Goal: Contribute content

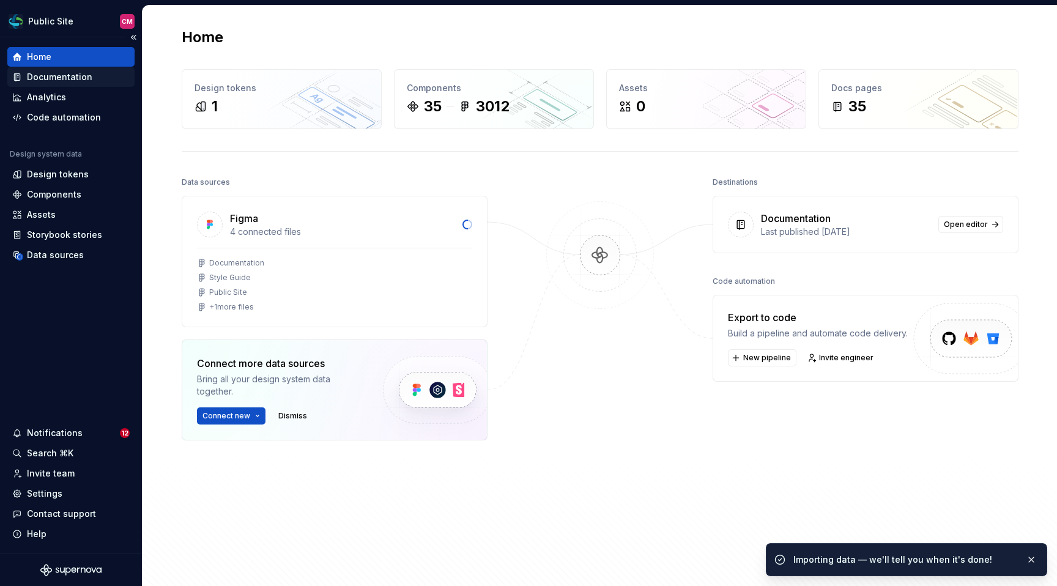
click at [74, 78] on div "Documentation" at bounding box center [59, 77] width 65 height 12
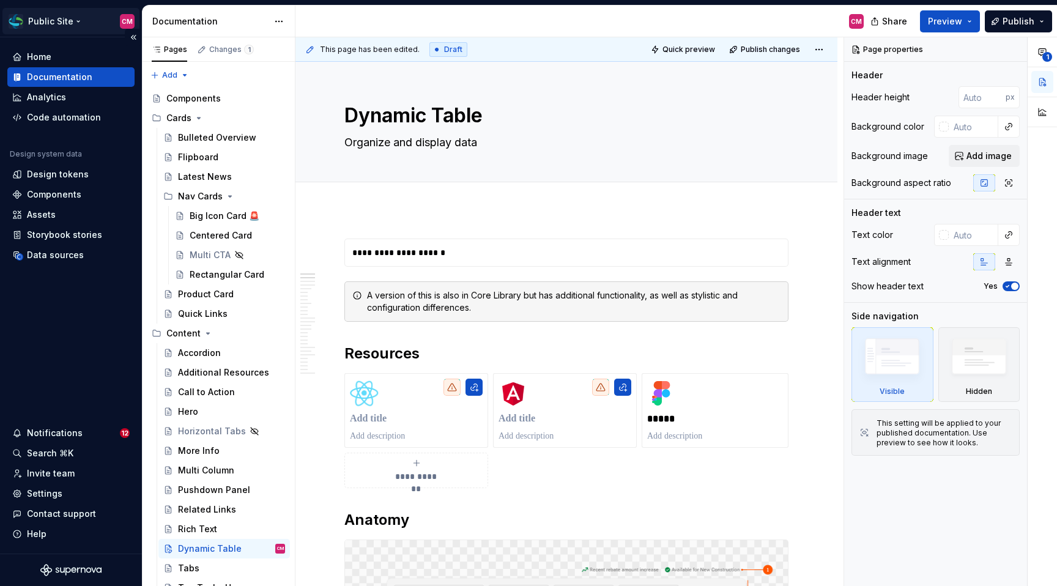
click at [73, 23] on html "Public Site CM Home Documentation Analytics Code automation Design system data …" at bounding box center [528, 293] width 1057 height 586
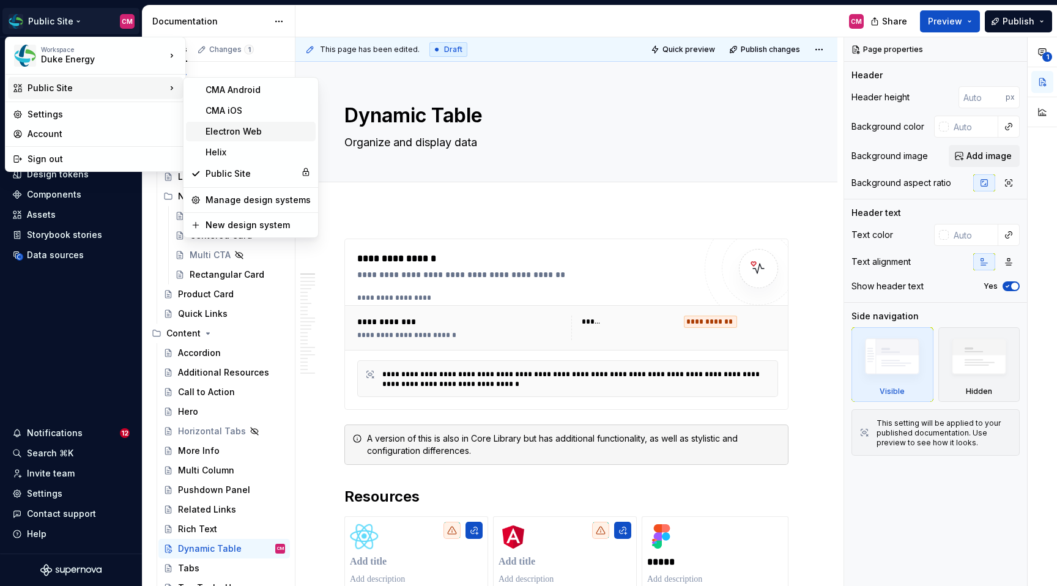
click at [226, 131] on div "Electron Web" at bounding box center [258, 131] width 105 height 12
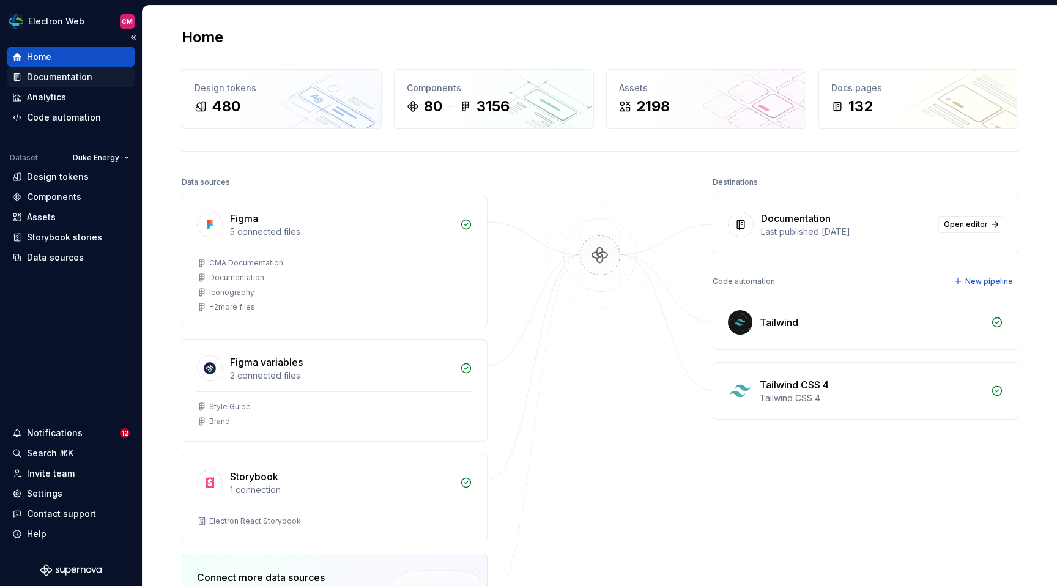
click at [67, 82] on div "Documentation" at bounding box center [59, 77] width 65 height 12
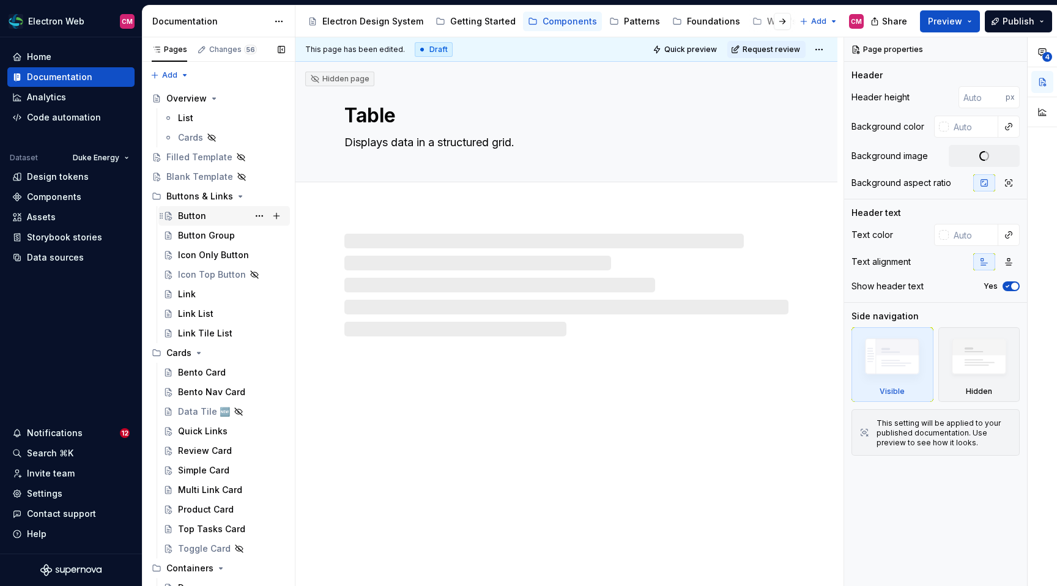
click at [191, 216] on div "Button" at bounding box center [192, 216] width 28 height 12
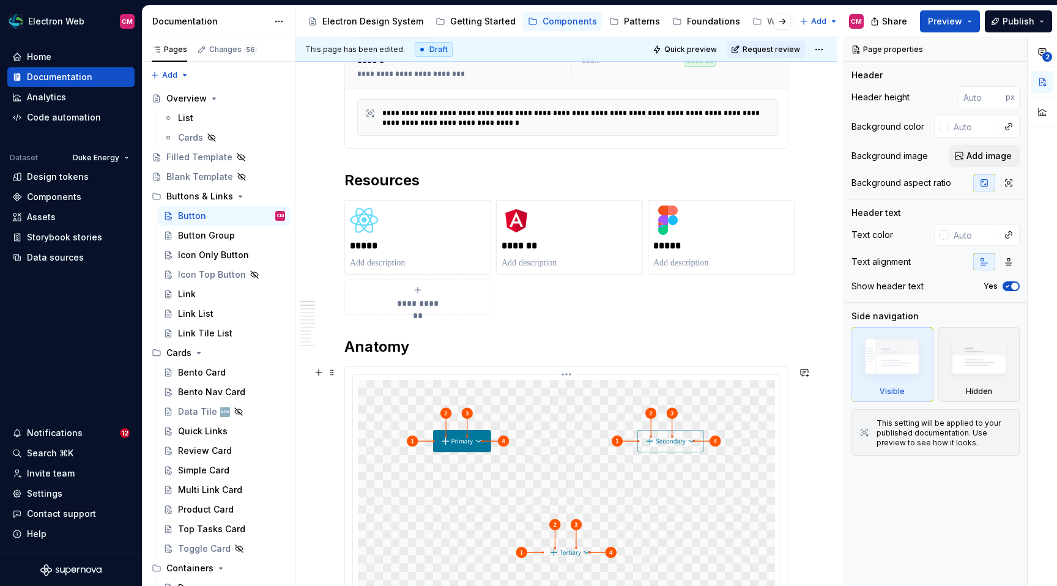
scroll to position [271, 0]
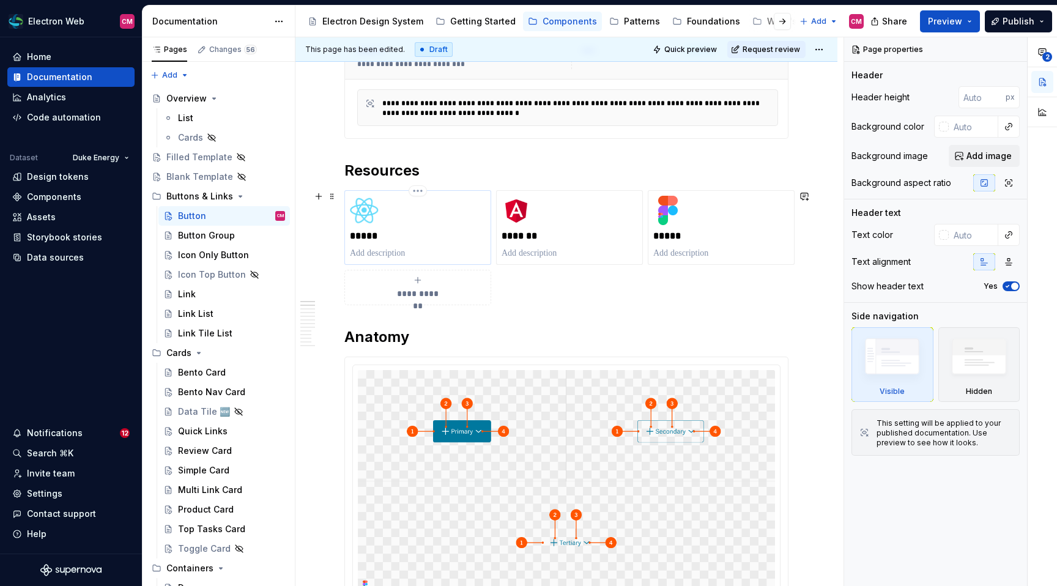
click at [437, 222] on div "*****" at bounding box center [418, 228] width 136 height 64
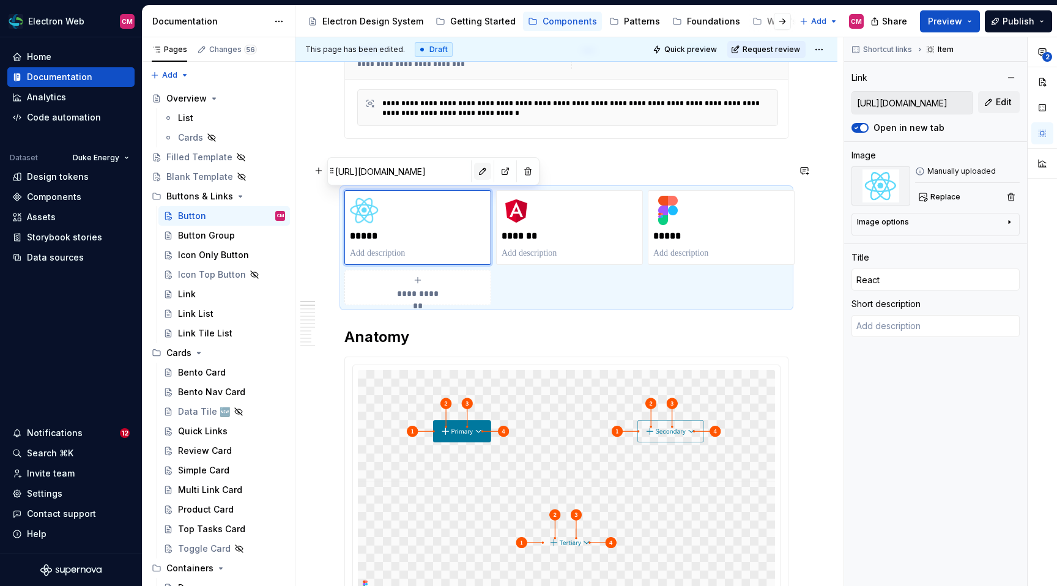
click at [474, 171] on button "button" at bounding box center [482, 171] width 17 height 17
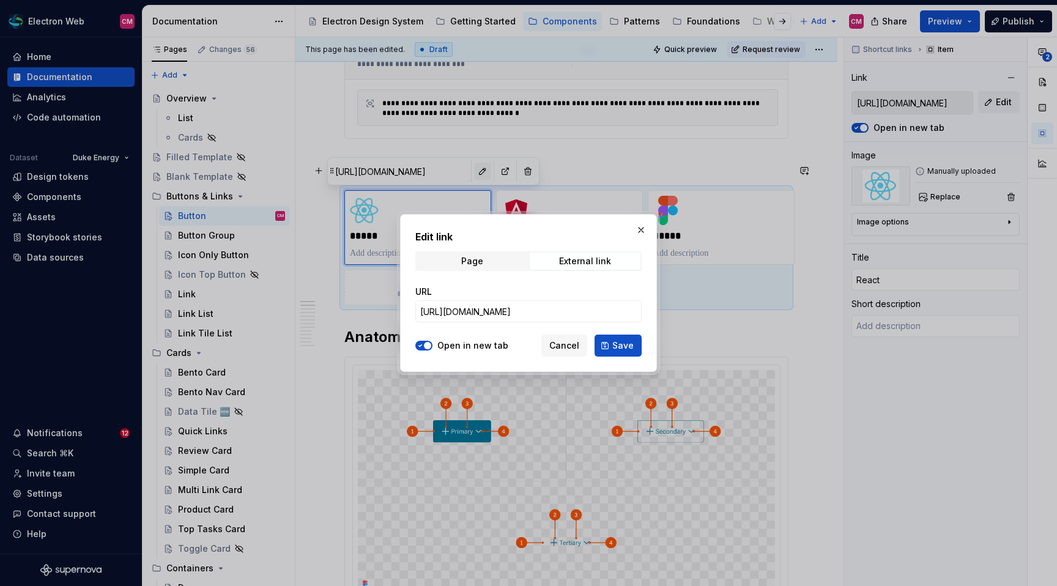
type textarea "*"
click at [498, 302] on input "[URL][DOMAIN_NAME]" at bounding box center [528, 311] width 226 height 22
paste input "buttons-link"
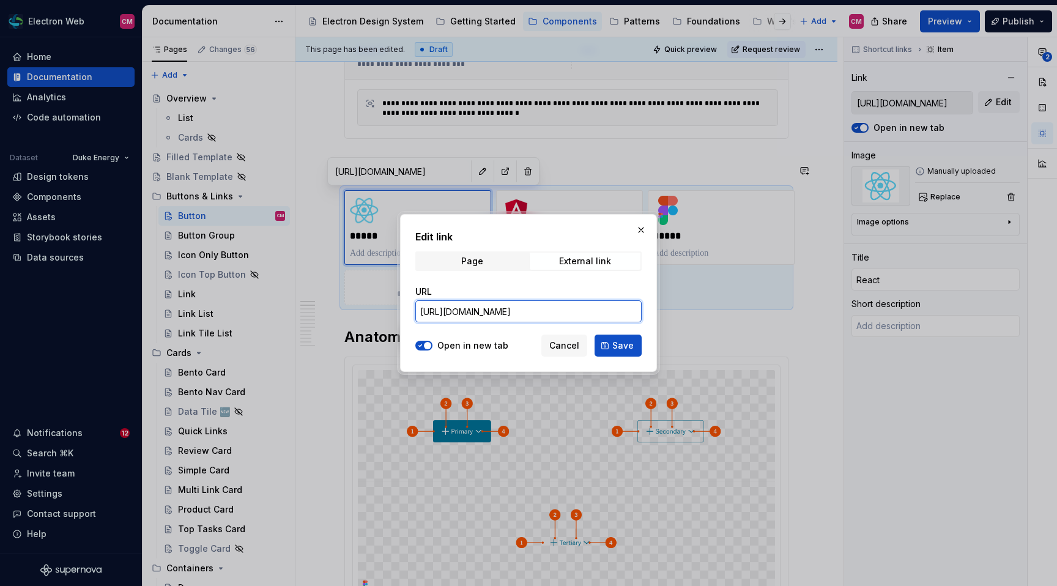
scroll to position [0, 156]
type input "[URL][DOMAIN_NAME]"
click at [627, 350] on span "Save" at bounding box center [622, 346] width 21 height 12
type textarea "*"
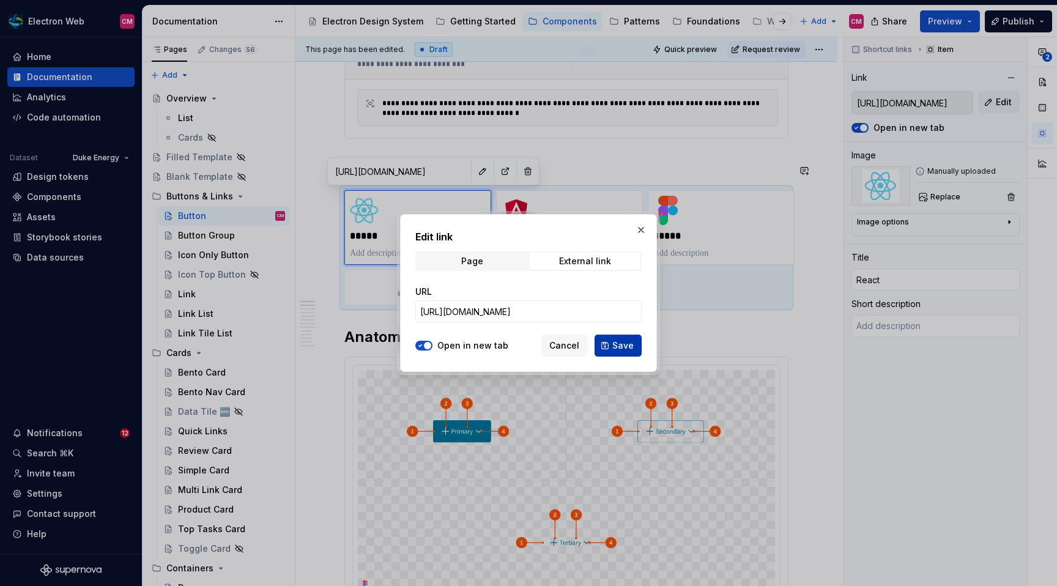
type input "[URL][DOMAIN_NAME]"
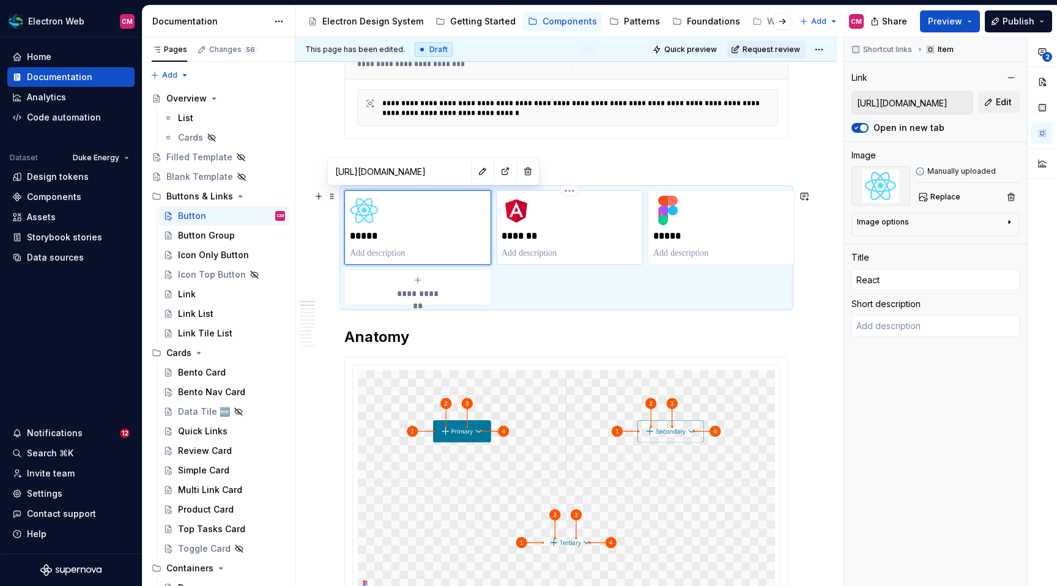
type textarea "*"
type input "[URL][DOMAIN_NAME]"
type input "Angular"
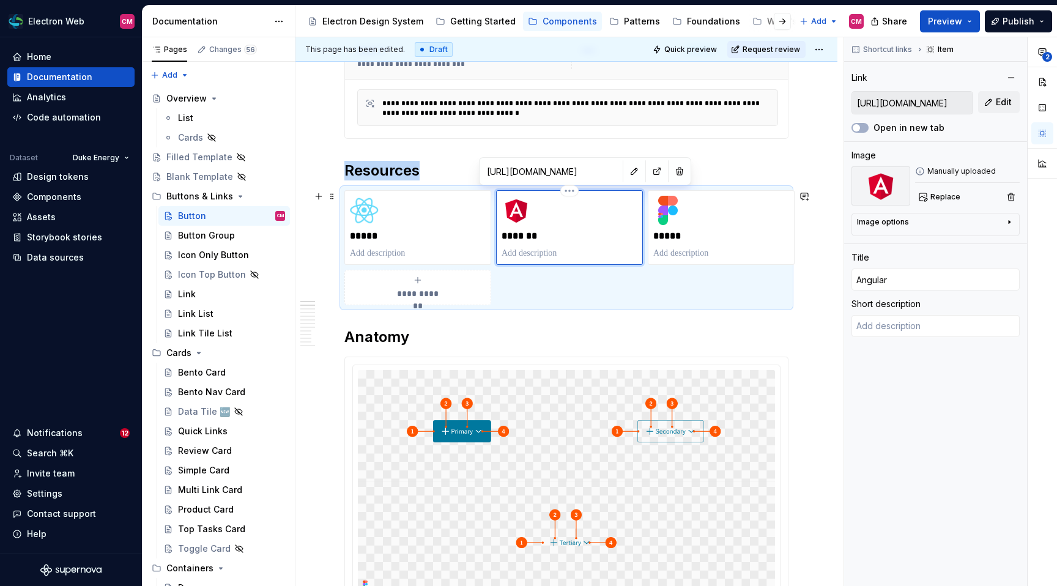
click at [595, 210] on div "*******" at bounding box center [570, 228] width 136 height 64
click at [623, 329] on h2 "Anatomy" at bounding box center [566, 337] width 444 height 20
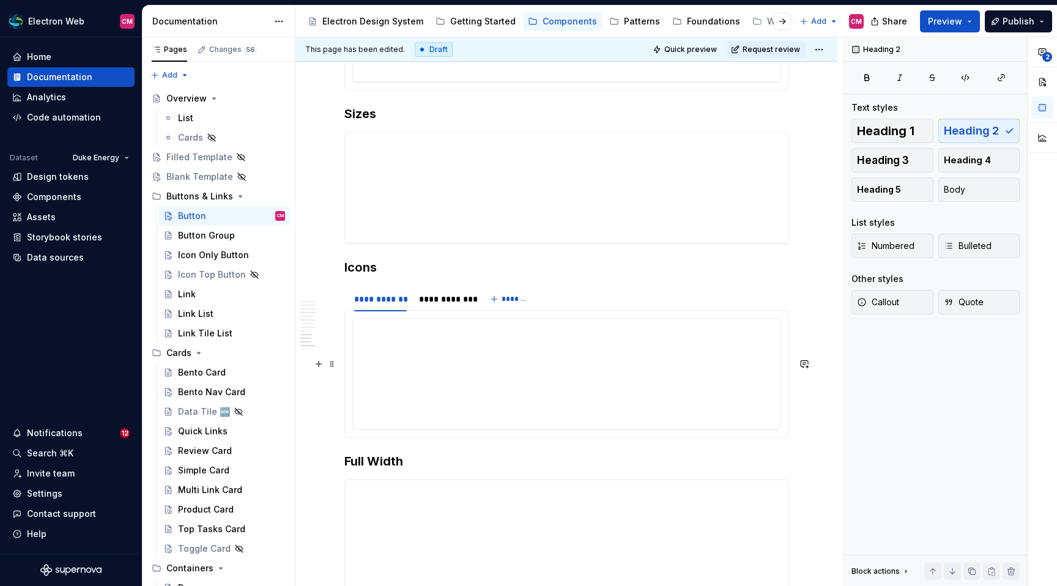
scroll to position [3240, 0]
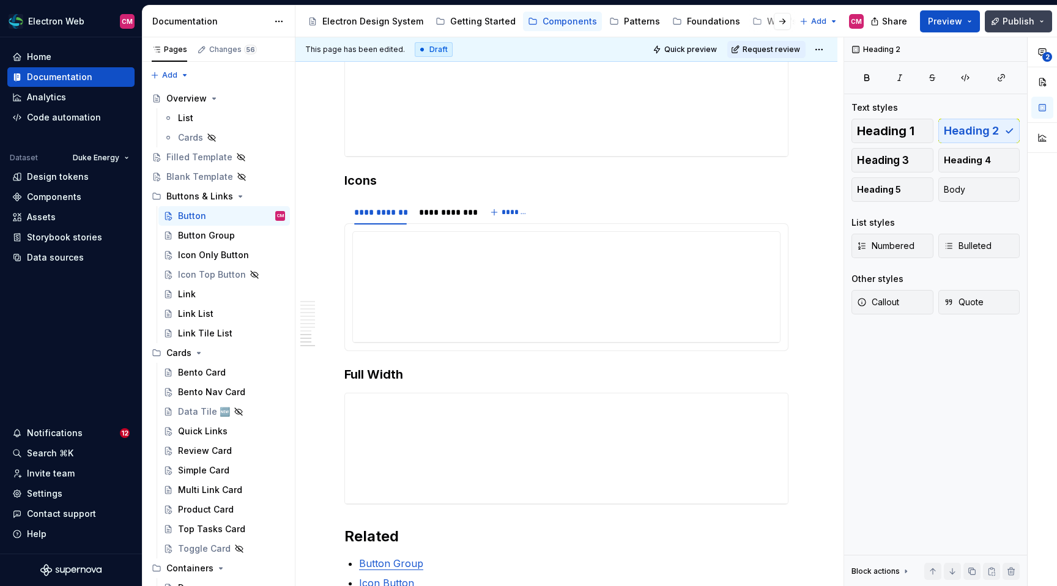
click at [1023, 18] on span "Publish" at bounding box center [1019, 21] width 32 height 12
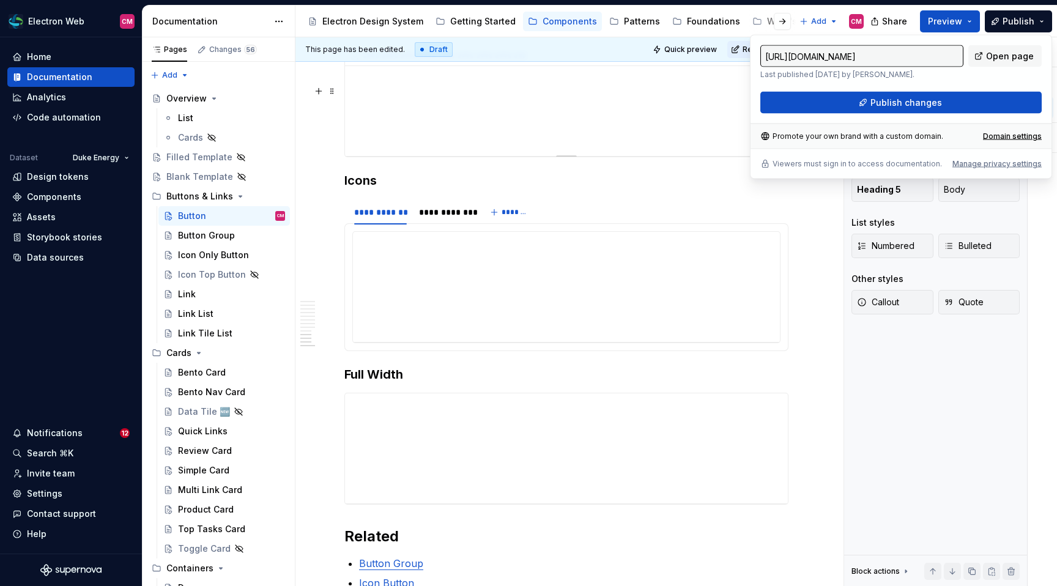
click at [720, 66] on div "**********" at bounding box center [569, 56] width 449 height 20
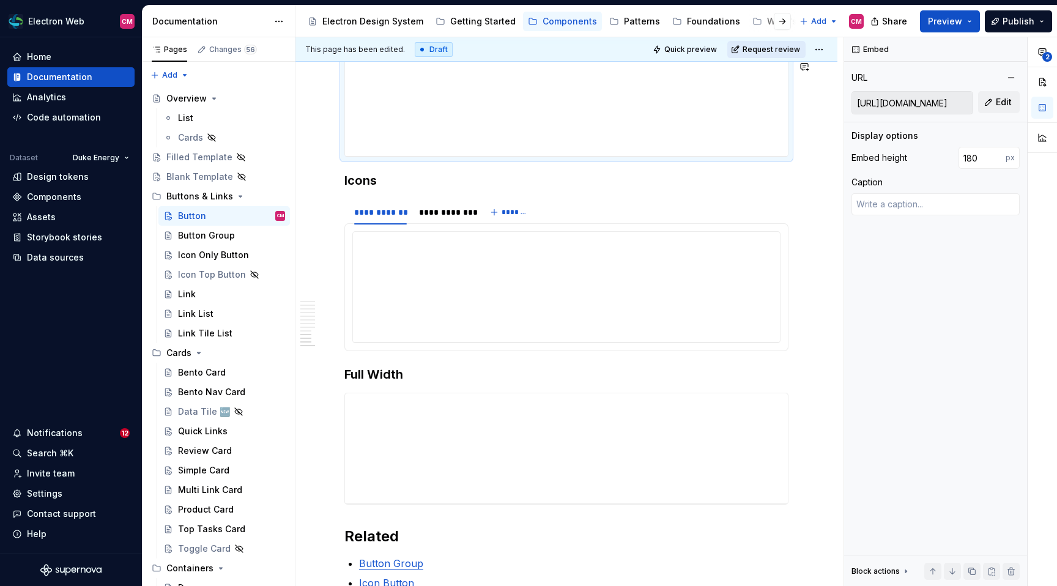
click at [796, 50] on span "Request review" at bounding box center [772, 50] width 58 height 10
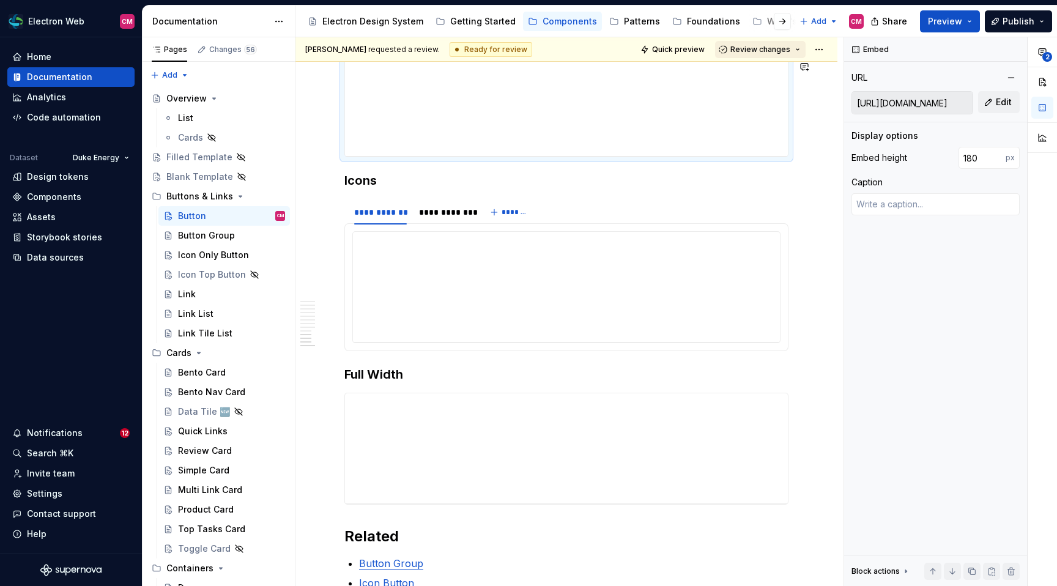
click at [785, 50] on span "Review changes" at bounding box center [760, 50] width 60 height 10
click at [777, 66] on span "Approve This page is ready to publish." at bounding box center [803, 79] width 152 height 31
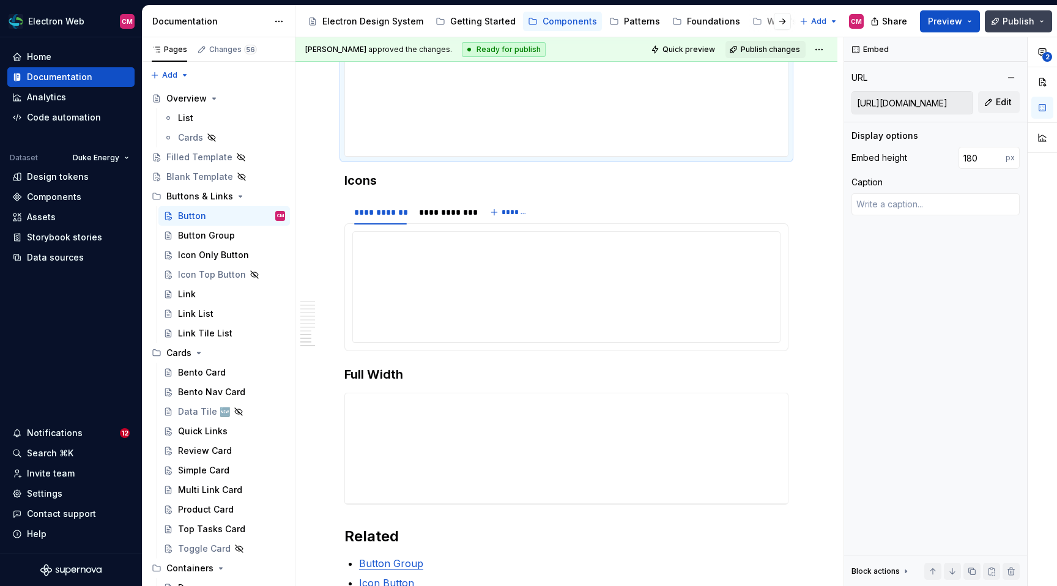
click at [1018, 16] on span "Publish" at bounding box center [1019, 21] width 32 height 12
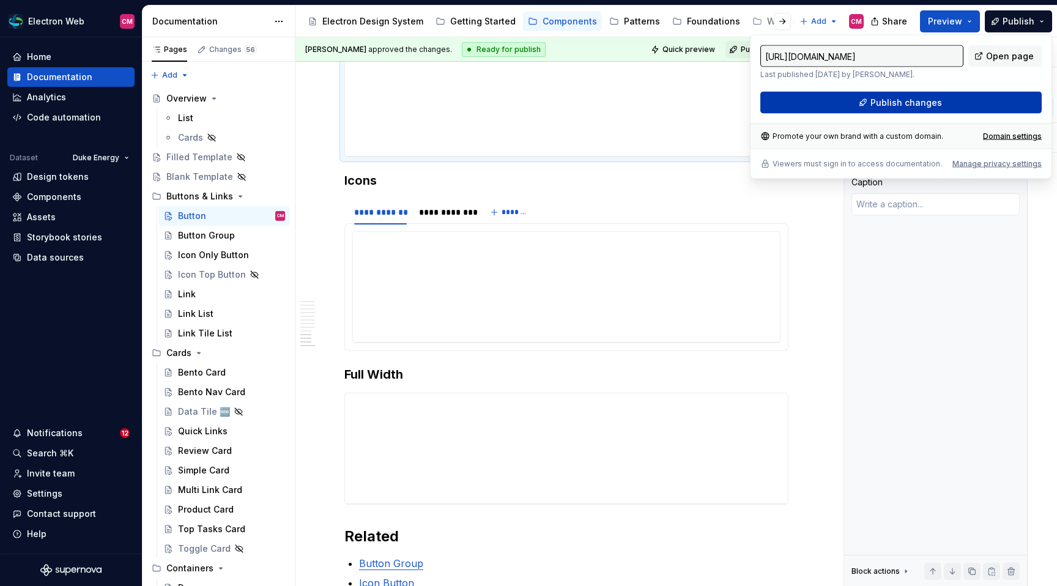
click at [880, 103] on span "Publish changes" at bounding box center [907, 103] width 72 height 12
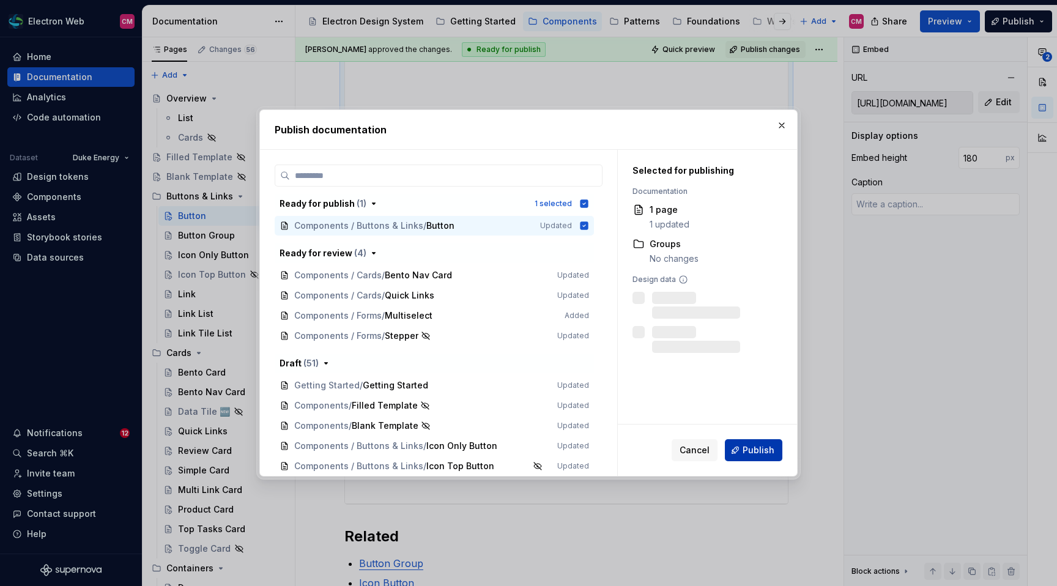
click at [756, 455] on span "Publish" at bounding box center [759, 450] width 32 height 12
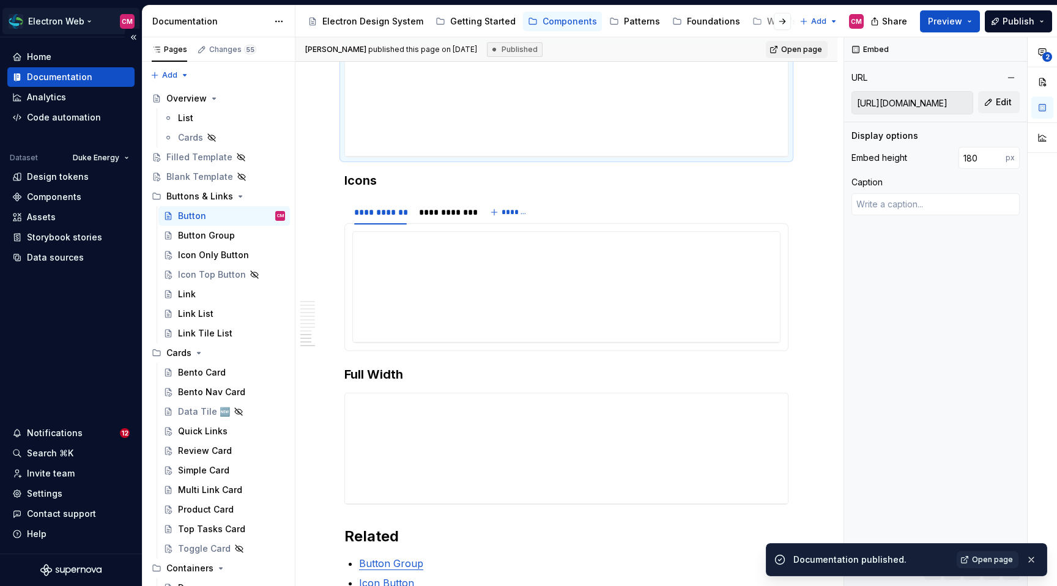
click at [86, 21] on html "Electron Web CM Home Documentation Analytics Code automation Dataset Duke Energ…" at bounding box center [528, 293] width 1057 height 586
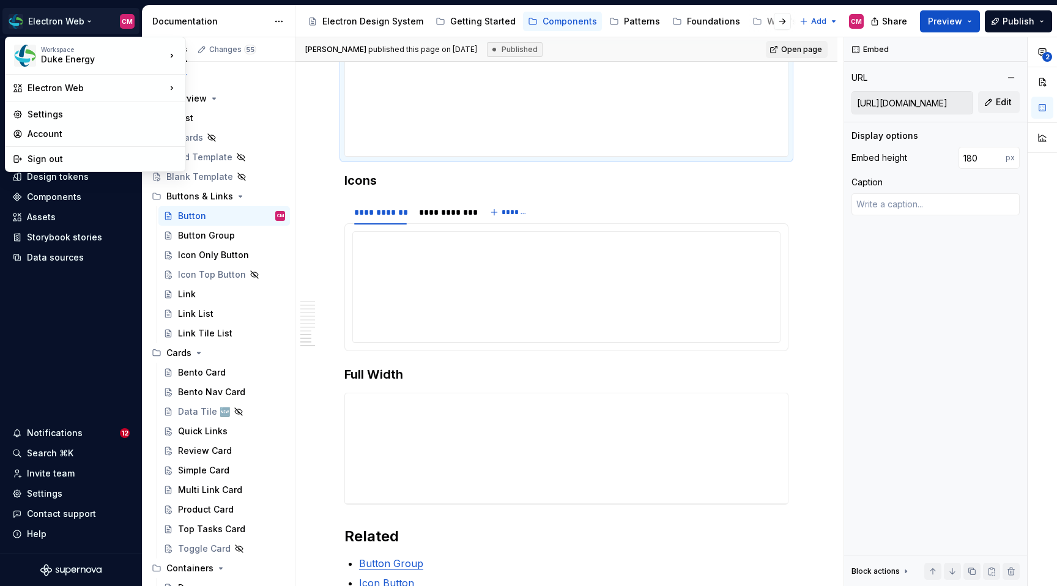
type textarea "*"
